Goal: Information Seeking & Learning: Learn about a topic

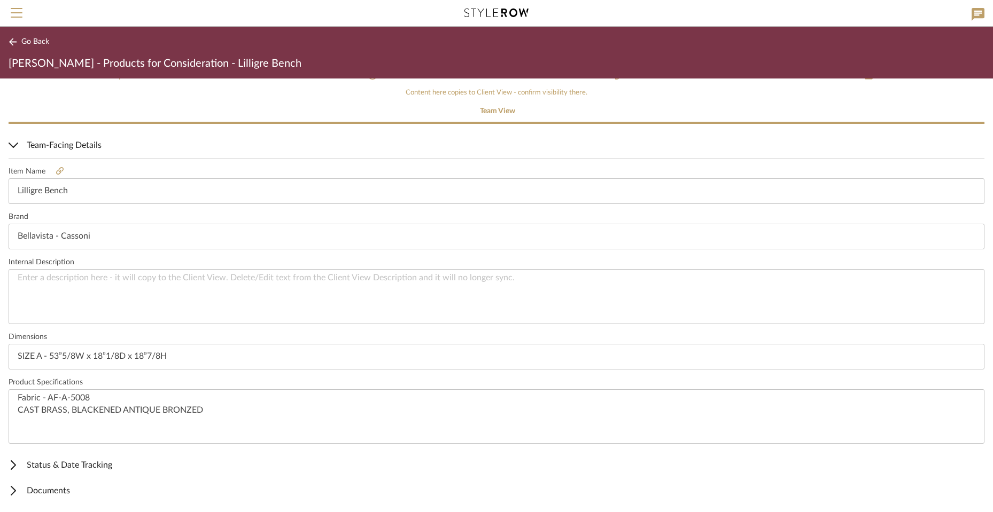
scroll to position [151, 0]
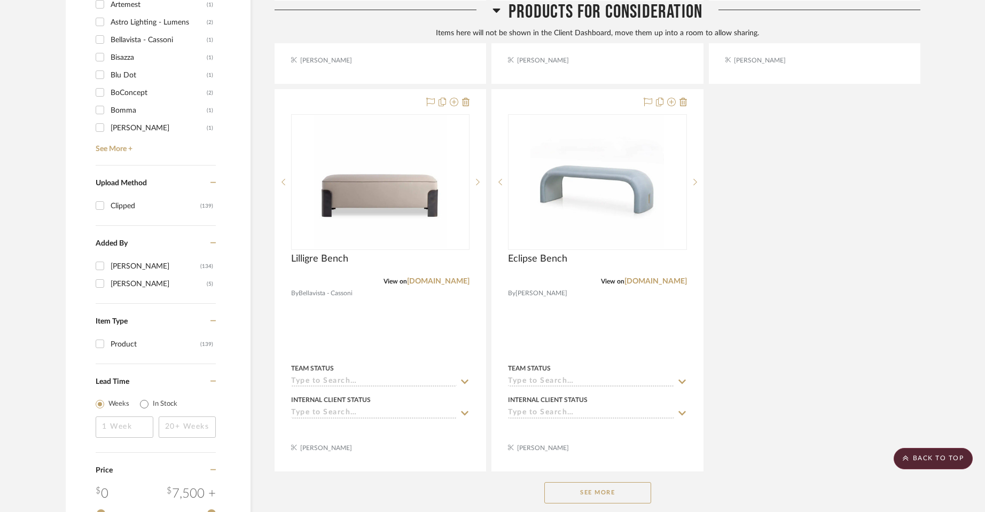
scroll to position [1187, 0]
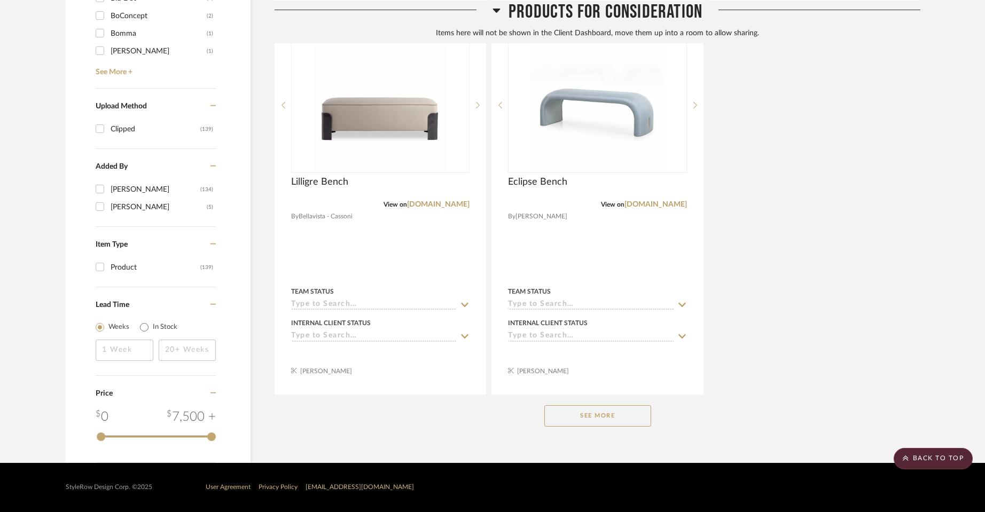
click at [624, 410] on button "See More" at bounding box center [598, 416] width 107 height 21
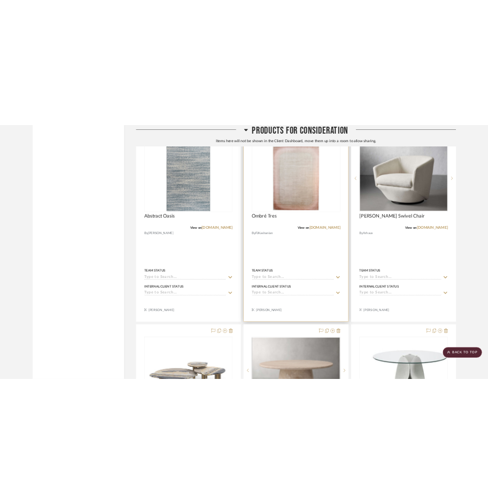
scroll to position [2630, 0]
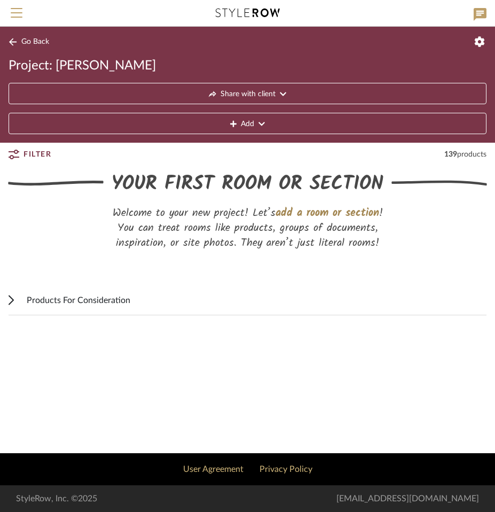
click at [110, 302] on span "Products For Consideration" at bounding box center [79, 300] width 104 height 13
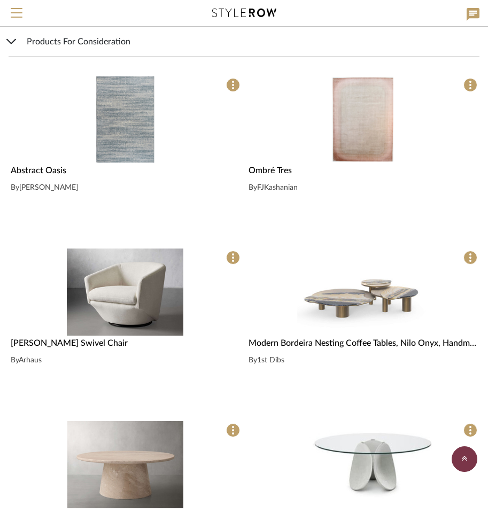
scroll to position [1870, 0]
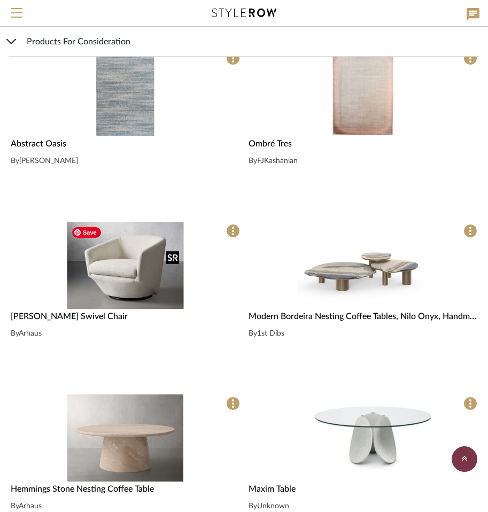
click at [102, 297] on img "0" at bounding box center [125, 265] width 116 height 87
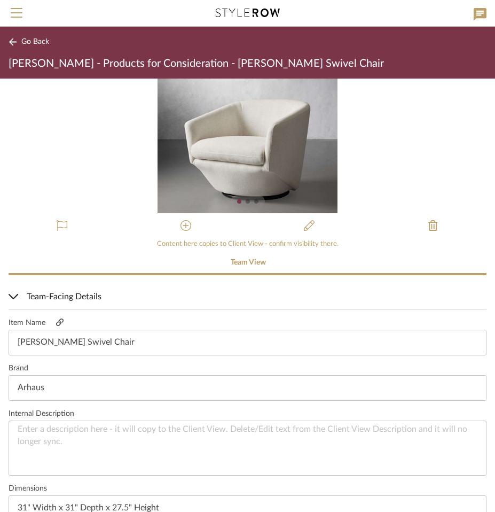
click at [69, 323] on link at bounding box center [59, 322] width 29 height 9
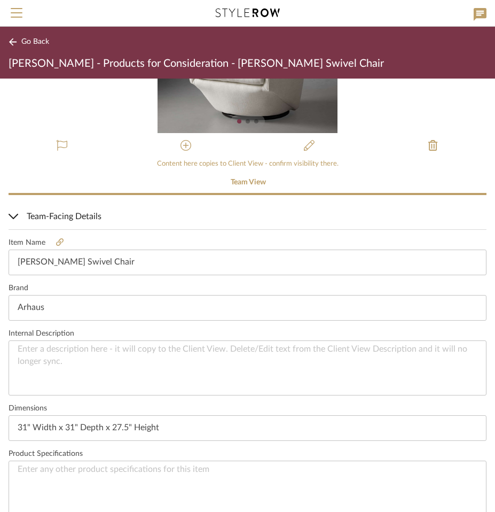
scroll to position [107, 0]
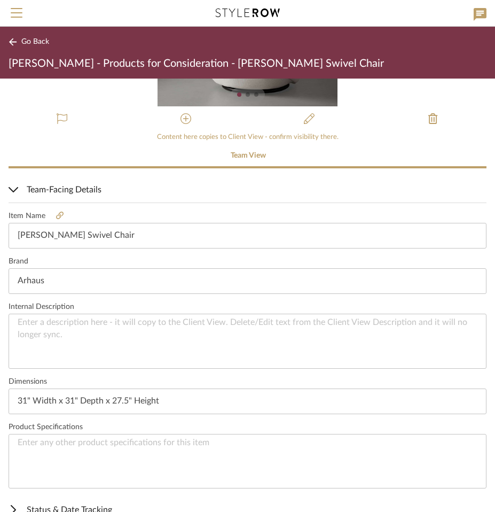
click at [38, 35] on button "Go Back" at bounding box center [31, 41] width 44 height 13
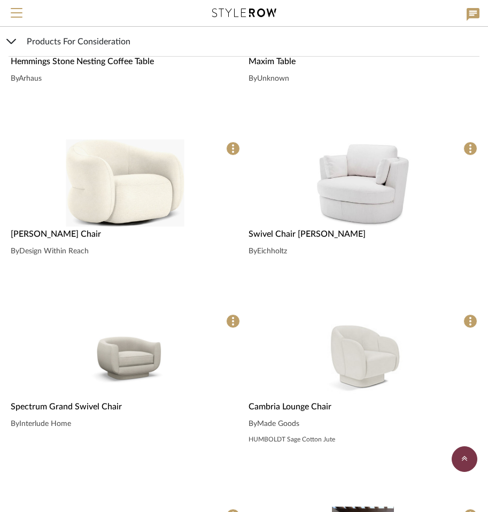
scroll to position [2351, 0]
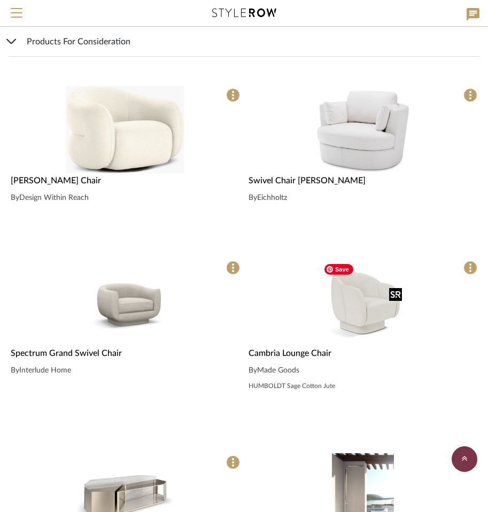
click at [356, 298] on img "0" at bounding box center [362, 302] width 87 height 87
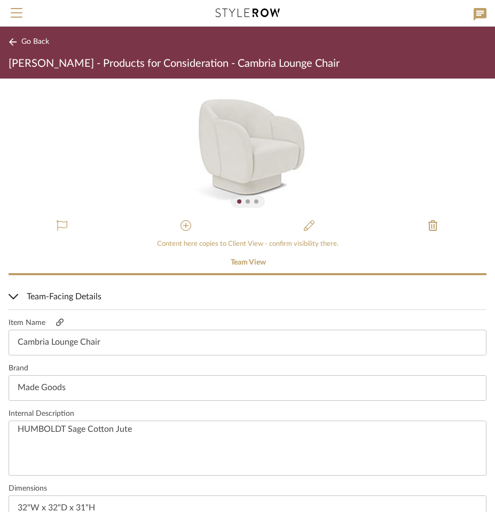
click at [56, 322] on icon at bounding box center [59, 321] width 7 height 7
click at [27, 44] on span "Go Back" at bounding box center [35, 41] width 28 height 9
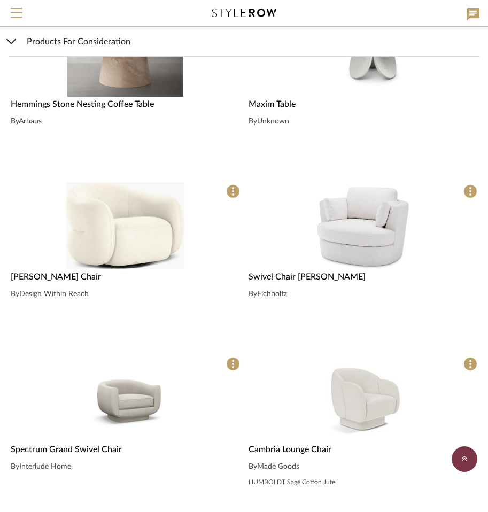
scroll to position [2351, 0]
